Goal: Find specific page/section

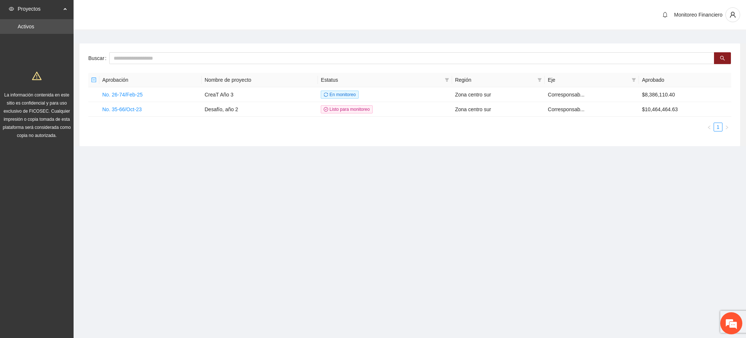
click at [56, 8] on span "Proyectos" at bounding box center [39, 8] width 43 height 15
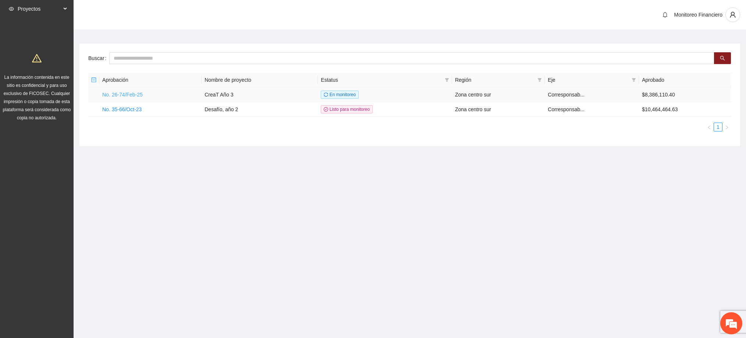
click at [132, 94] on link "No. 26-74/Feb-25" at bounding box center [122, 95] width 40 height 6
